Goal: Navigation & Orientation: Find specific page/section

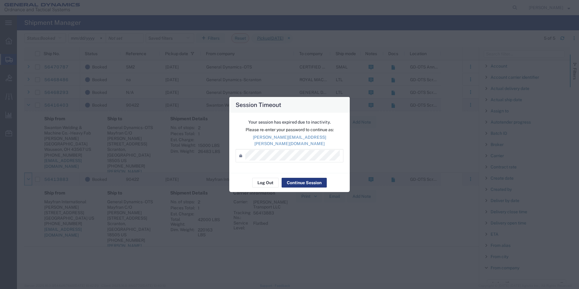
scroll to position [363, 0]
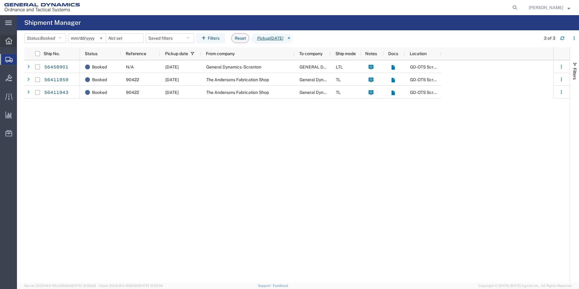
click at [8, 39] on icon at bounding box center [8, 41] width 7 height 7
